Goal: Navigation & Orientation: Go to known website

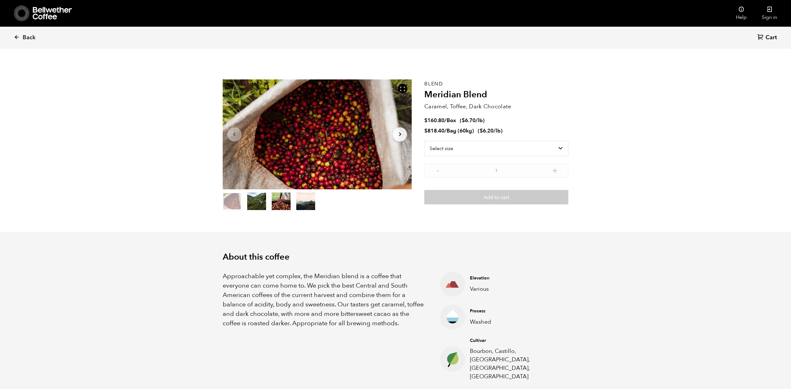
scroll to position [273, 335]
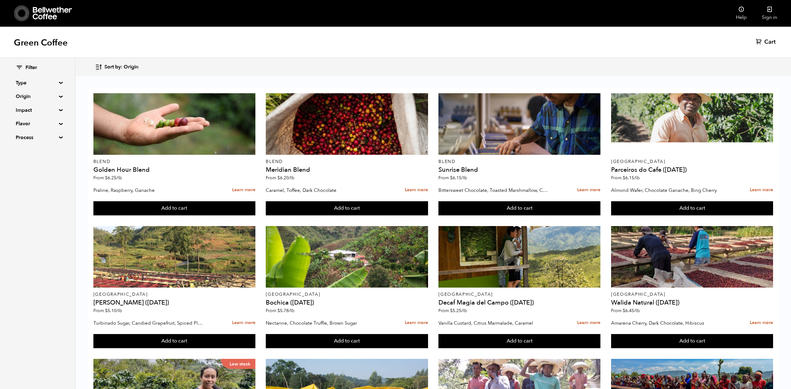
click at [42, 201] on div "Filter Type Blend Single Origin Decaf Seasonal Year Round Origin Blend Brazil B…" at bounding box center [37, 223] width 75 height 331
